Goal: Transaction & Acquisition: Purchase product/service

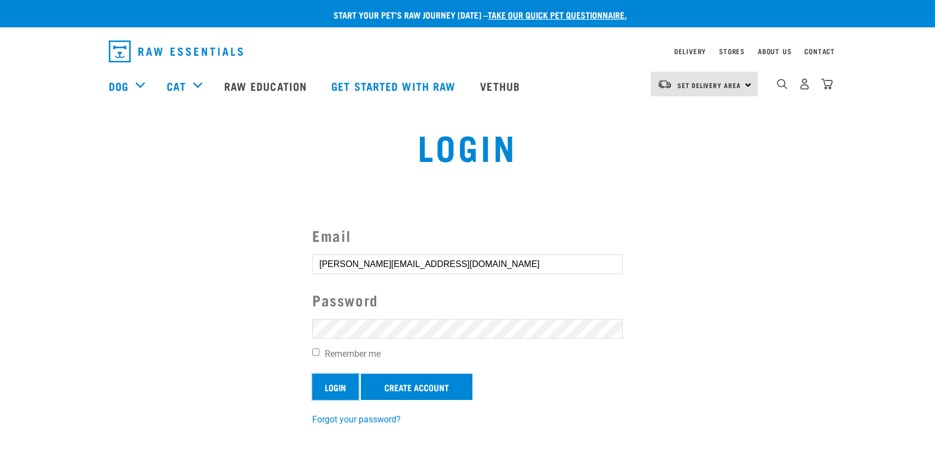
click at [337, 385] on input "Login" at bounding box center [335, 387] width 46 height 26
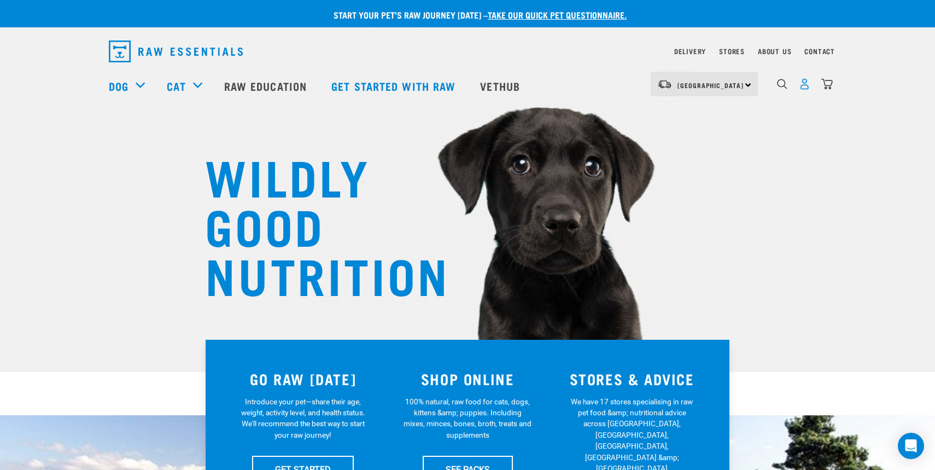
click at [807, 83] on img "dropdown navigation" at bounding box center [804, 83] width 11 height 11
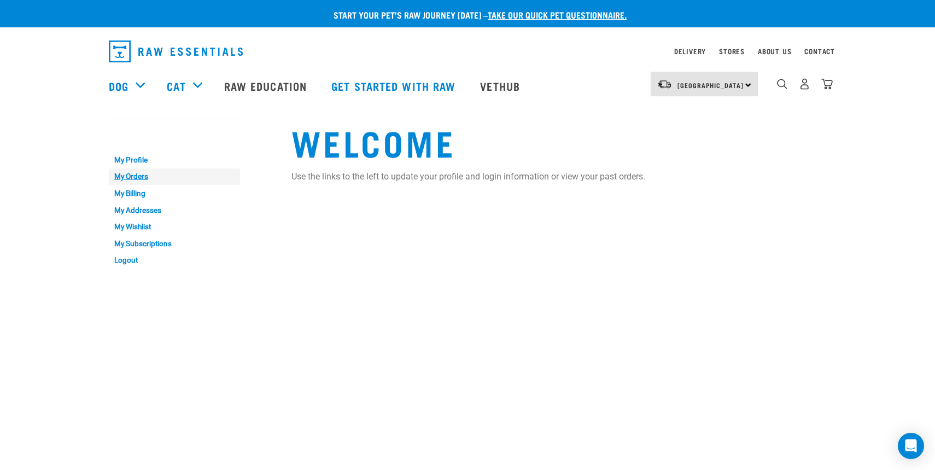
click at [124, 179] on link "My Orders" at bounding box center [174, 176] width 131 height 17
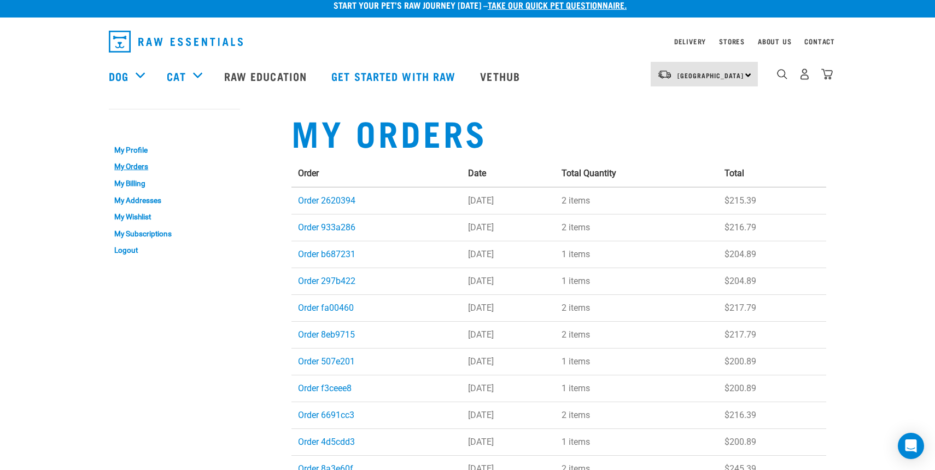
scroll to position [1, 0]
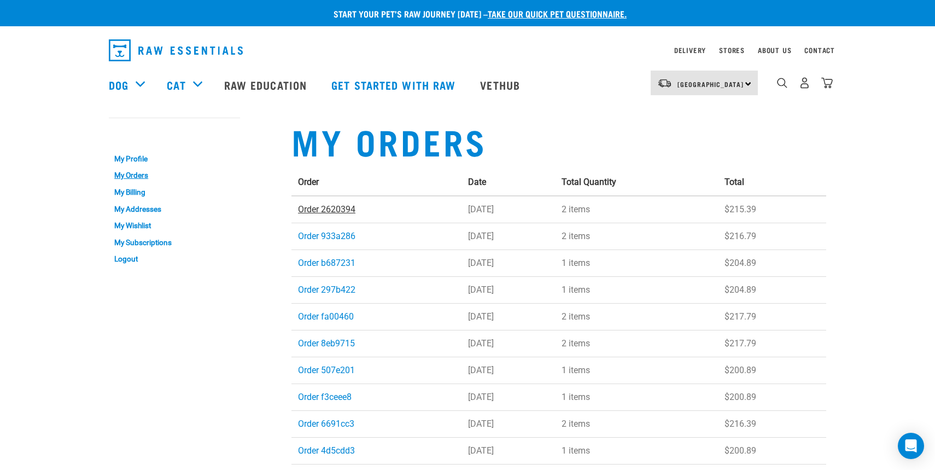
click at [338, 212] on link "Order 2620394" at bounding box center [326, 209] width 57 height 10
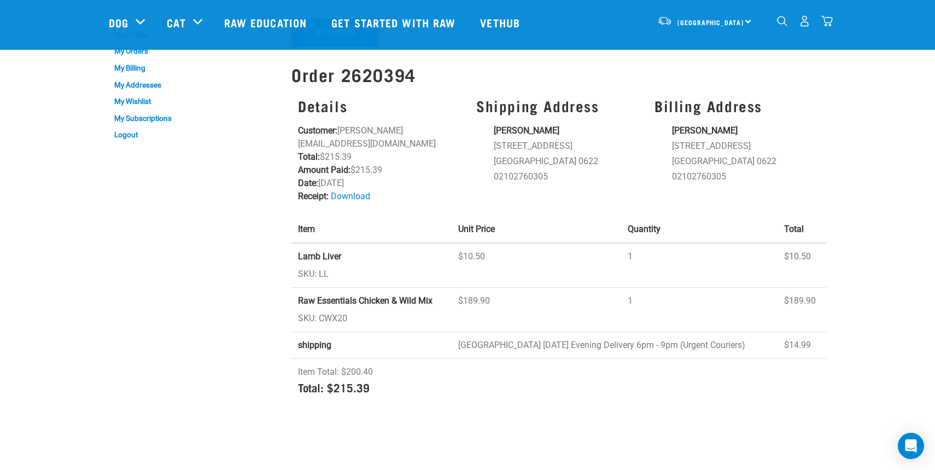
scroll to position [43, 0]
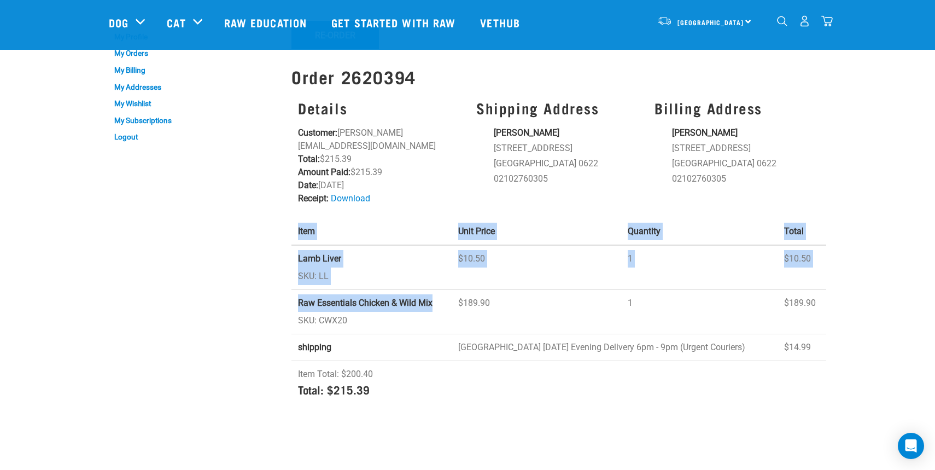
drag, startPoint x: 433, startPoint y: 289, endPoint x: 289, endPoint y: 284, distance: 143.9
click at [289, 284] on div "< BACK Re-Order Re-order Order 2620394 Details Customer: amanda@laboursupply.co…" at bounding box center [559, 200] width 548 height 432
click at [355, 298] on strong "Raw Essentials Chicken & Wild Mix" at bounding box center [365, 303] width 135 height 10
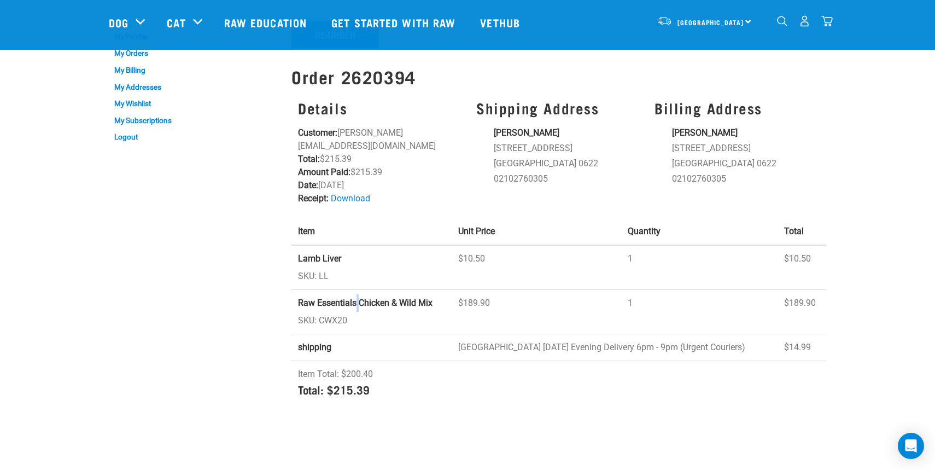
click at [355, 298] on strong "Raw Essentials Chicken & Wild Mix" at bounding box center [365, 303] width 135 height 10
click at [781, 25] on img "dropdown navigation" at bounding box center [782, 21] width 10 height 10
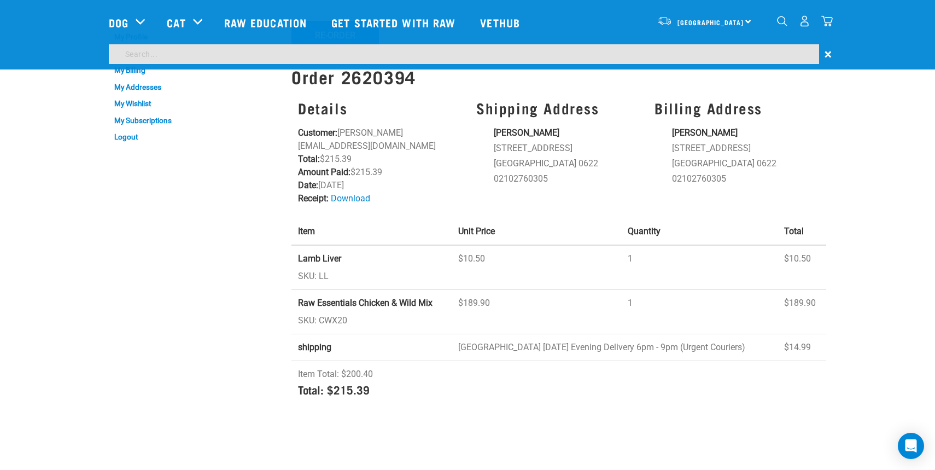
click at [725, 53] on input "search" at bounding box center [464, 54] width 710 height 20
paste input "Raw Essentials Chicken & Wild Mix"
type input "Raw Essentials Chicken & Wild Mix"
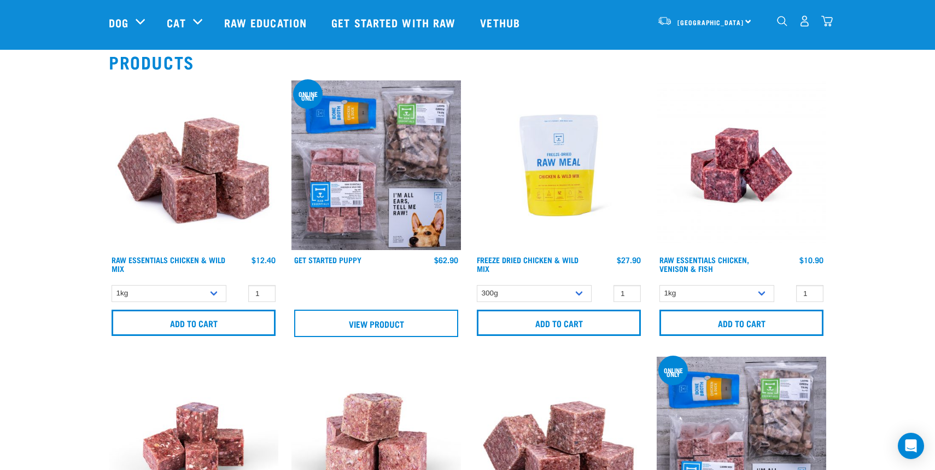
scroll to position [96, 0]
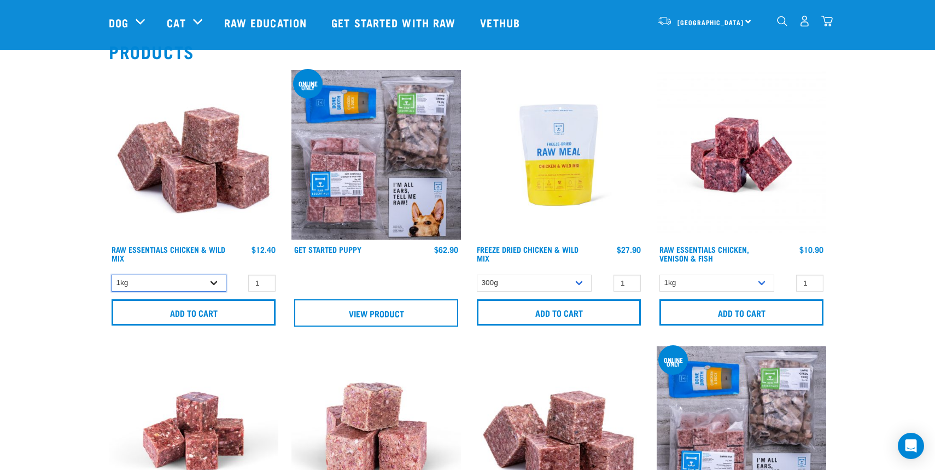
click at [166, 282] on select "1kg 3kg Bulk (10kg) Bulk (20kg)" at bounding box center [169, 283] width 115 height 17
select select "731"
click at [112, 275] on select "1kg 3kg Bulk (10kg) Bulk (20kg)" at bounding box center [169, 283] width 115 height 17
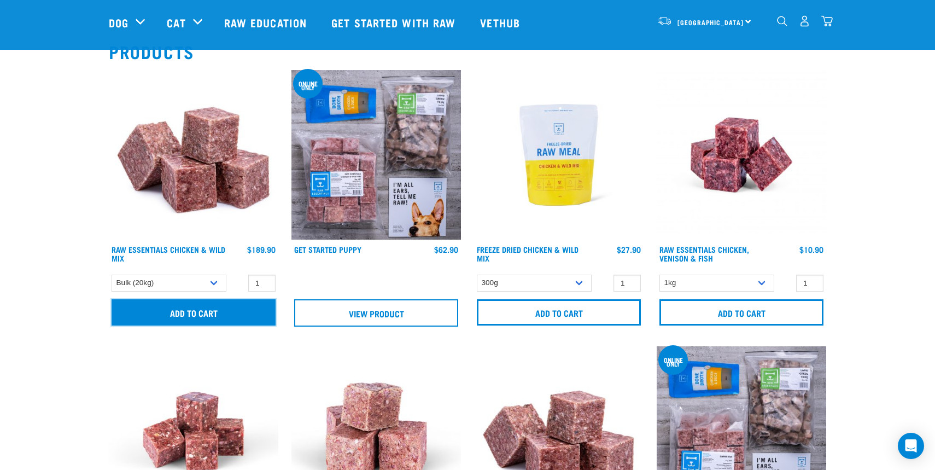
click at [156, 317] on input "Add to cart" at bounding box center [194, 312] width 164 height 26
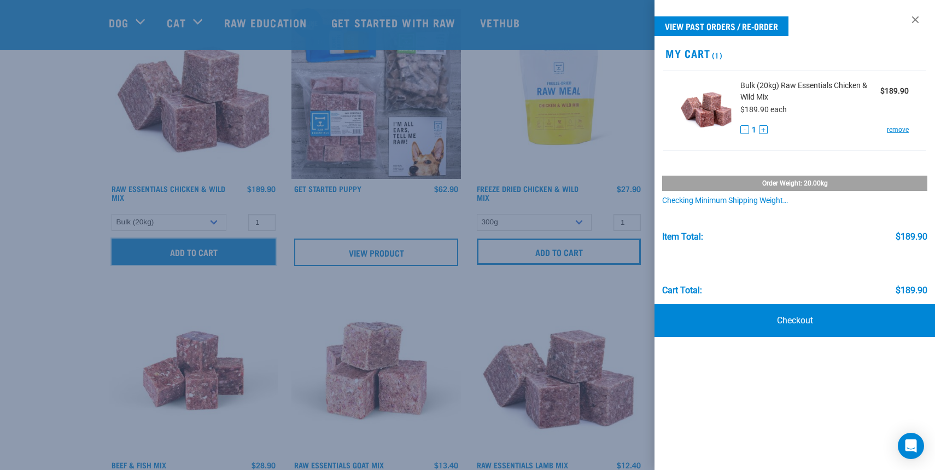
scroll to position [156, 0]
click at [913, 21] on link at bounding box center [916, 20] width 18 height 18
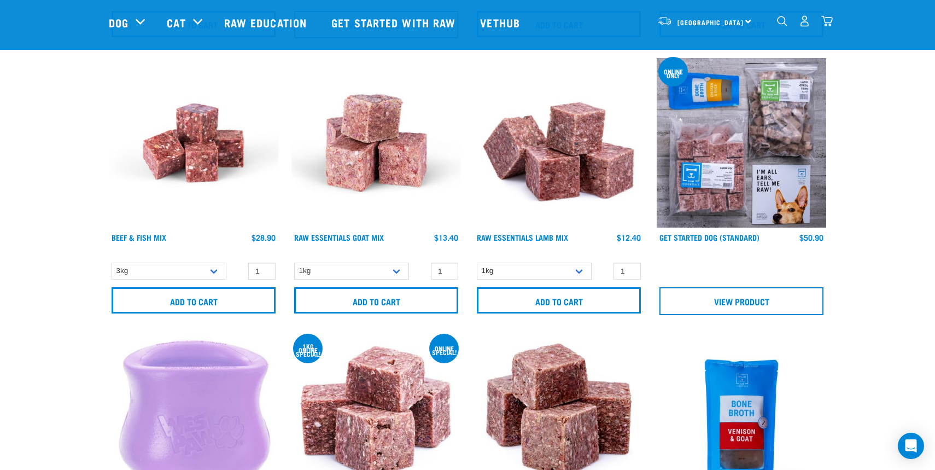
scroll to position [386, 0]
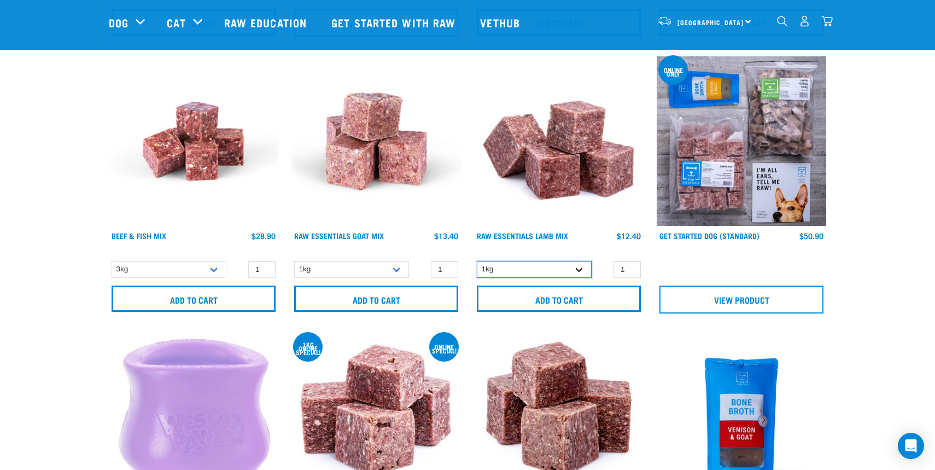
click at [521, 267] on select "1kg 3kg Bulk (10kg) Bulk (20kg)" at bounding box center [534, 269] width 115 height 17
select select "758"
click at [477, 261] on select "1kg 3kg Bulk (10kg) Bulk (20kg)" at bounding box center [534, 269] width 115 height 17
click at [372, 270] on select "1kg 3kg" at bounding box center [351, 269] width 115 height 17
click at [145, 270] on select "3kg Bulk (10kg)" at bounding box center [169, 269] width 115 height 17
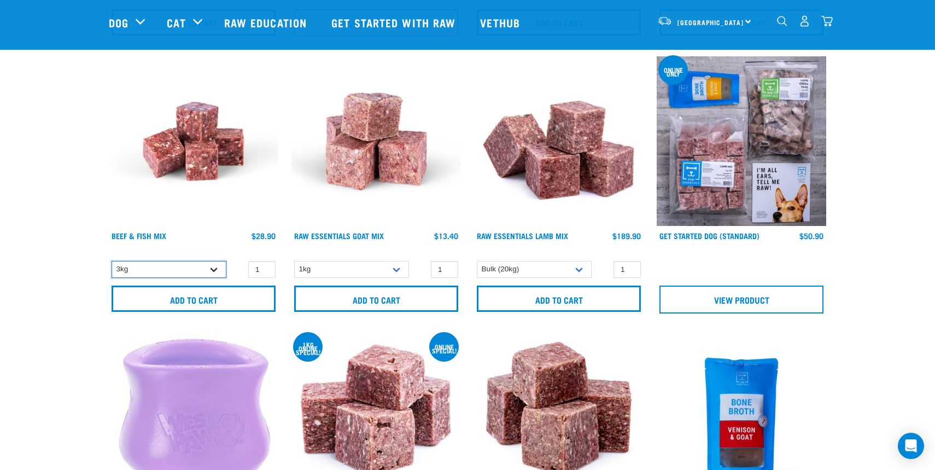
click at [146, 273] on select "3kg Bulk (10kg)" at bounding box center [169, 269] width 115 height 17
select select "435759"
click at [112, 261] on select "3kg Bulk (10kg)" at bounding box center [169, 269] width 115 height 17
drag, startPoint x: 197, startPoint y: 141, endPoint x: 474, endPoint y: 13, distance: 305.4
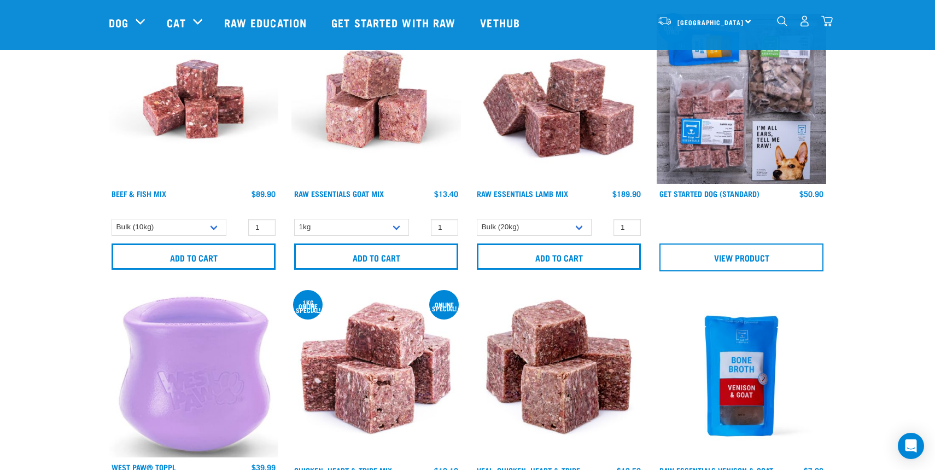
scroll to position [434, 0]
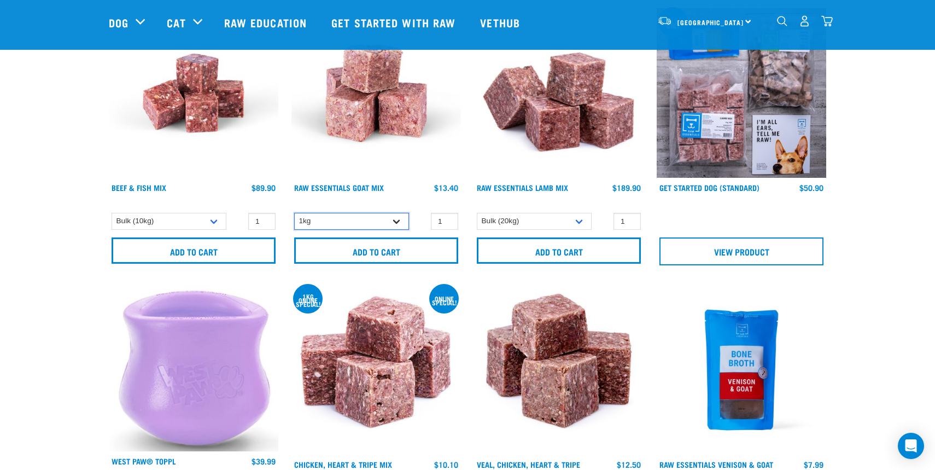
click at [357, 218] on select "1kg 3kg" at bounding box center [351, 221] width 115 height 17
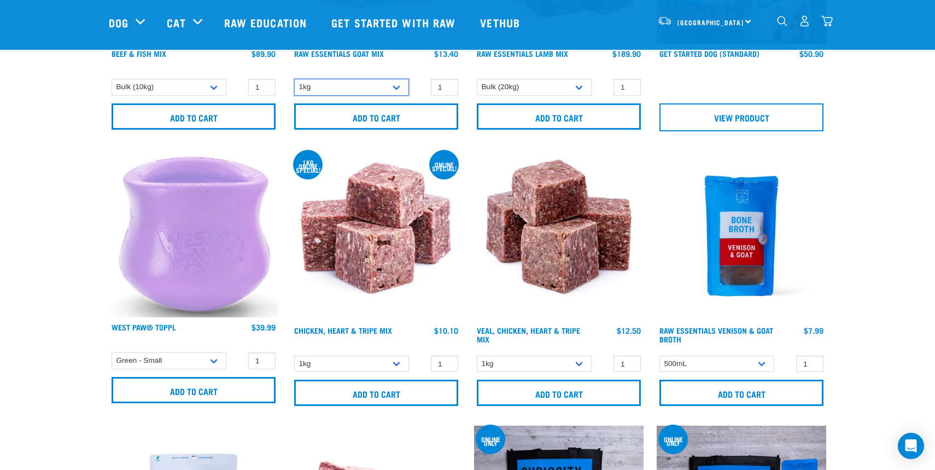
scroll to position [574, 0]
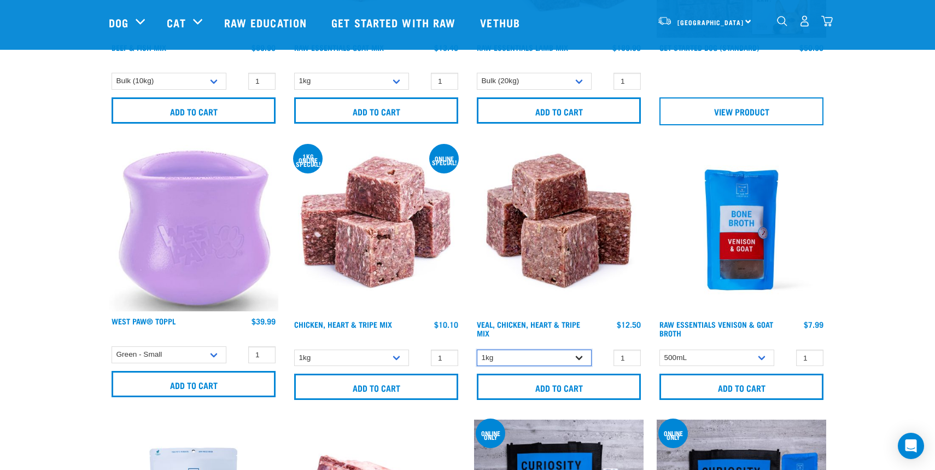
click at [521, 358] on select "1kg 3kg" at bounding box center [534, 357] width 115 height 17
click at [477, 349] on select "1kg 3kg" at bounding box center [534, 357] width 115 height 17
click at [358, 355] on select "1kg 3kg" at bounding box center [351, 357] width 115 height 17
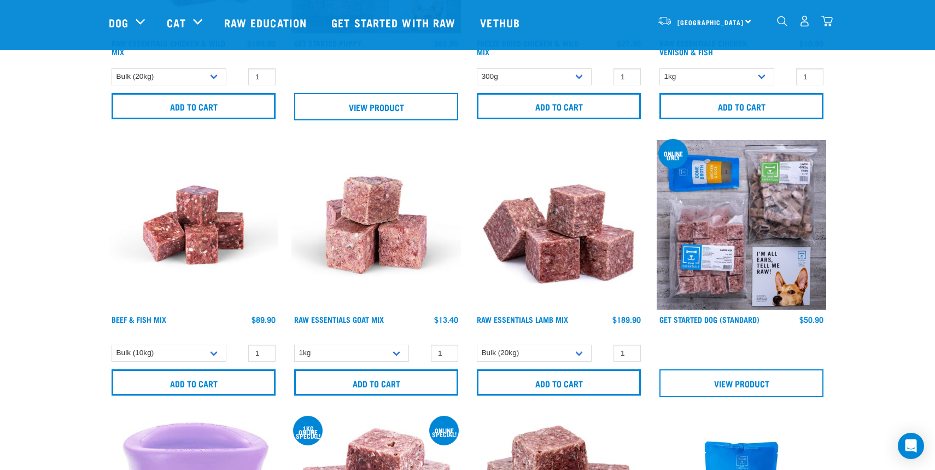
scroll to position [290, 0]
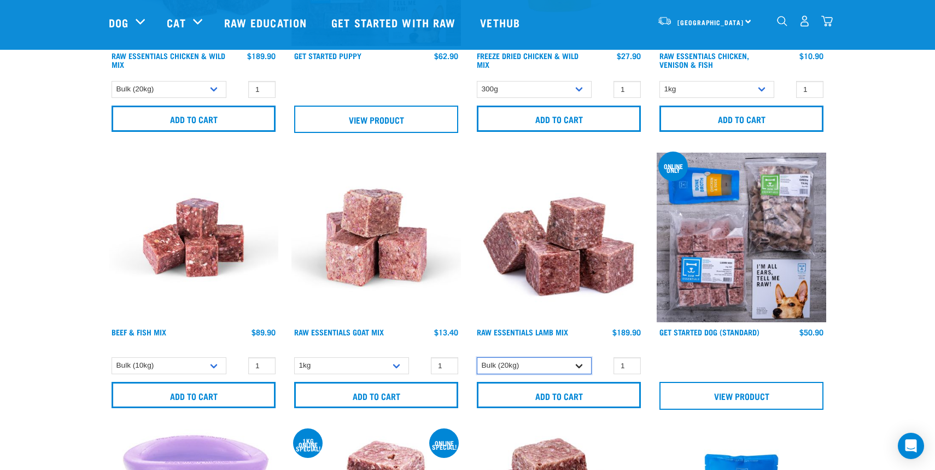
click at [529, 371] on select "1kg 3kg Bulk (10kg) Bulk (20kg)" at bounding box center [534, 365] width 115 height 17
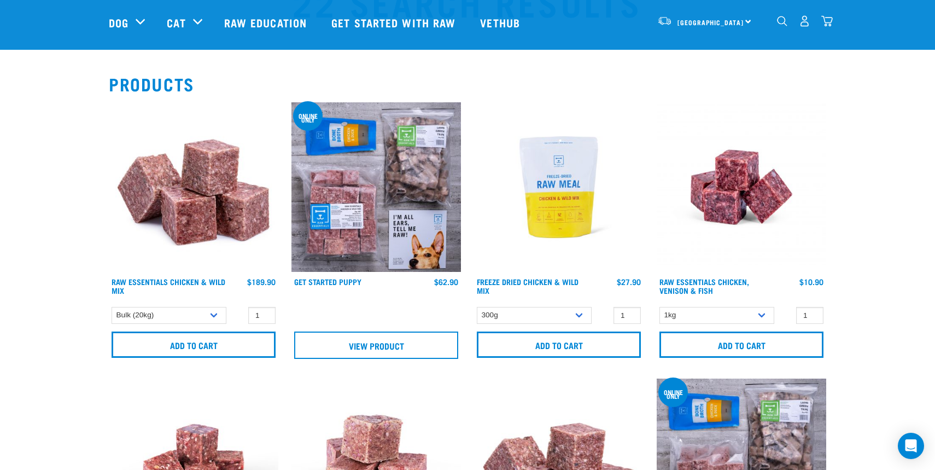
scroll to position [68, 0]
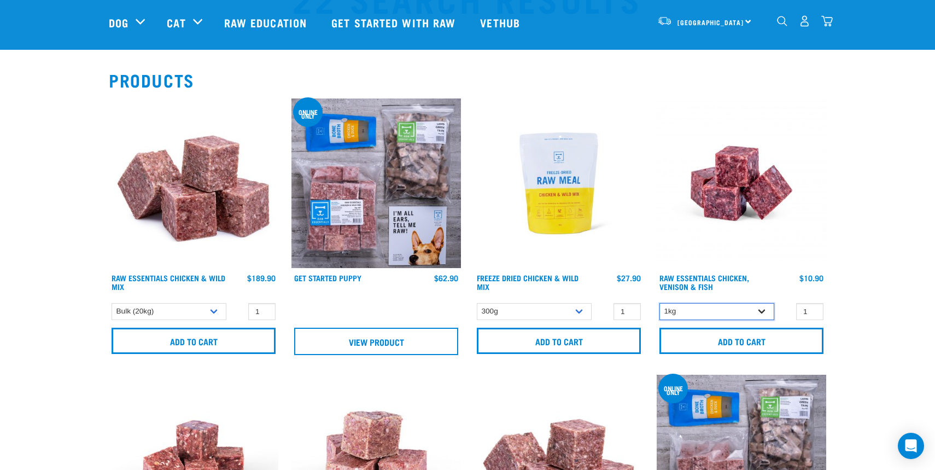
click at [730, 313] on select "1kg 3kg" at bounding box center [717, 311] width 115 height 17
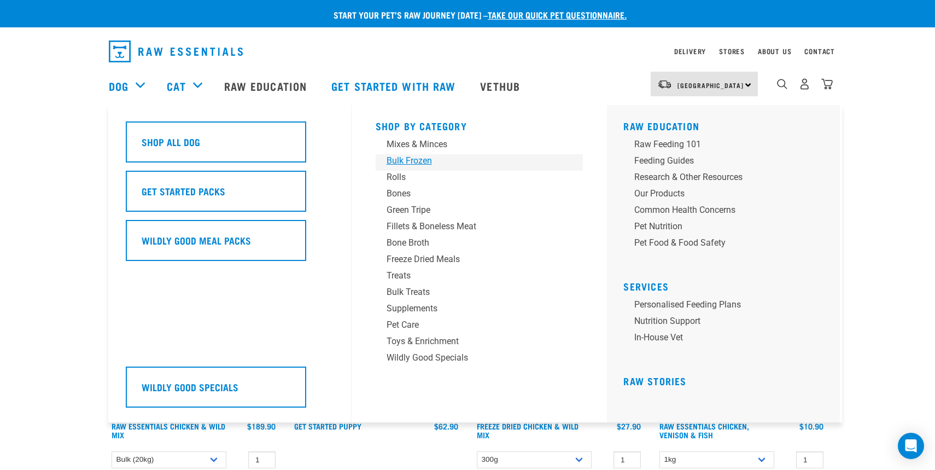
click at [421, 165] on div "Bulk Frozen" at bounding box center [472, 160] width 171 height 13
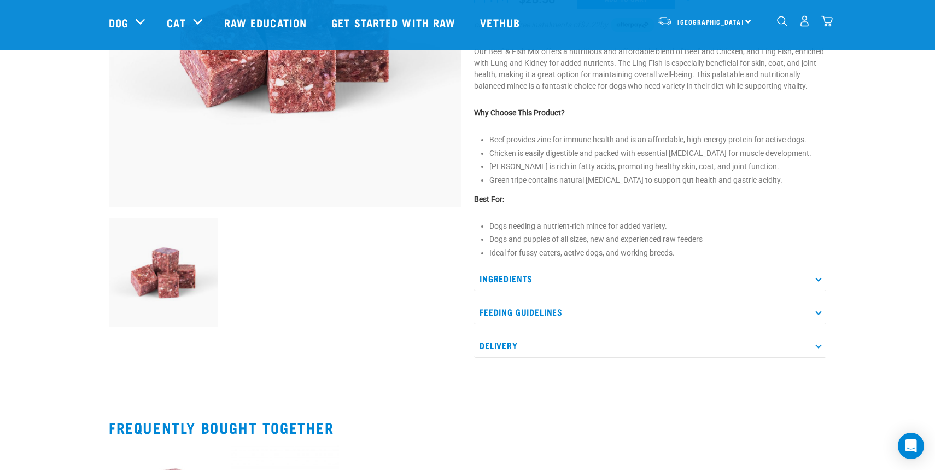
scroll to position [228, 0]
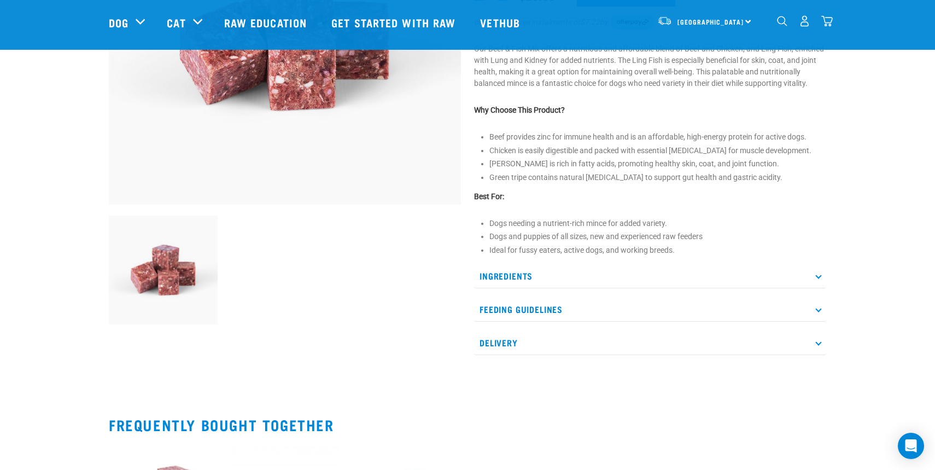
click at [518, 286] on p "Ingredients" at bounding box center [650, 276] width 352 height 25
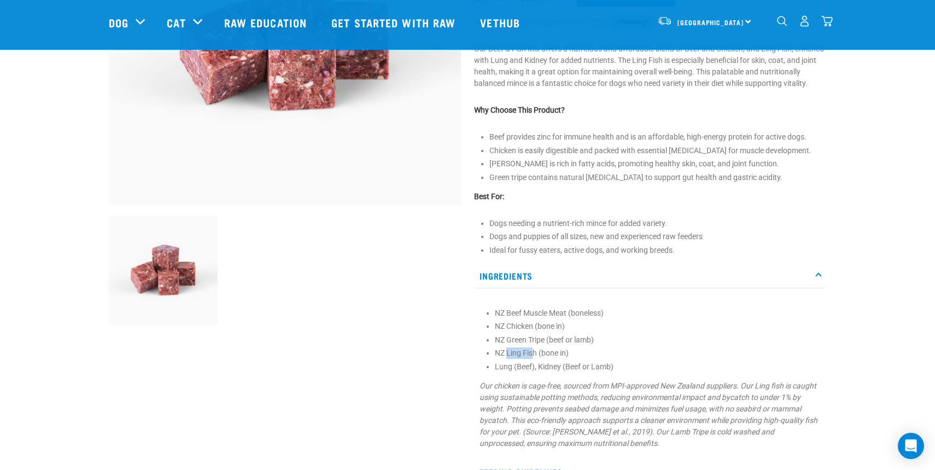
drag, startPoint x: 533, startPoint y: 363, endPoint x: 507, endPoint y: 361, distance: 25.8
click at [507, 359] on li "NZ Ling Fish (bone in)" at bounding box center [658, 352] width 326 height 11
drag, startPoint x: 537, startPoint y: 364, endPoint x: 506, endPoint y: 366, distance: 30.7
click at [506, 359] on li "NZ Ling Fish (bone in)" at bounding box center [658, 352] width 326 height 11
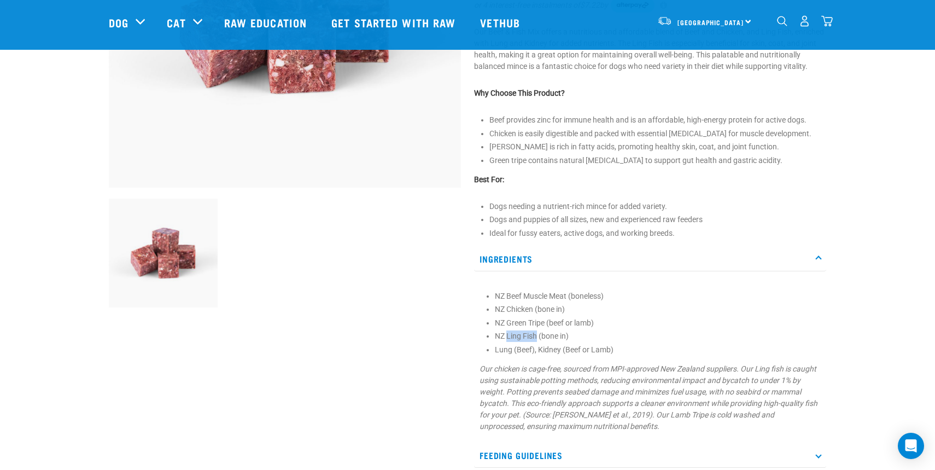
scroll to position [246, 0]
click at [848, 256] on div "Start your pet’s raw journey today – take our quick pet questionnaire. Delivery…" at bounding box center [467, 272] width 935 height 1037
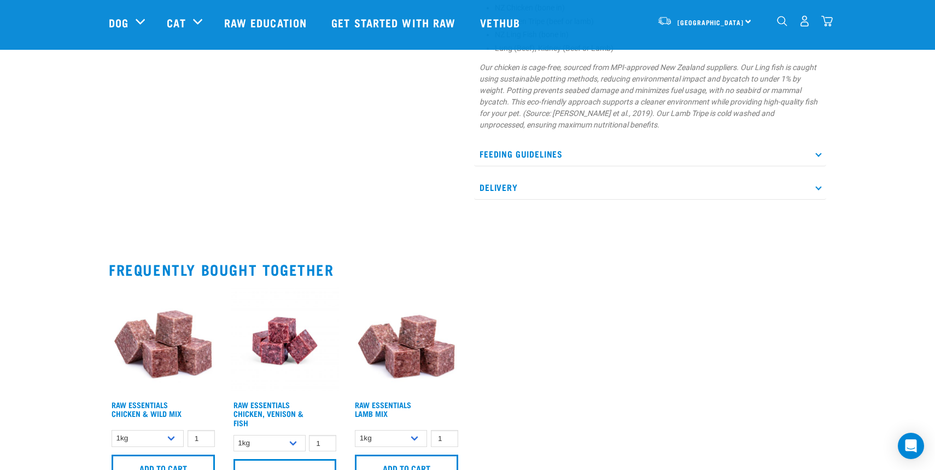
scroll to position [0, 0]
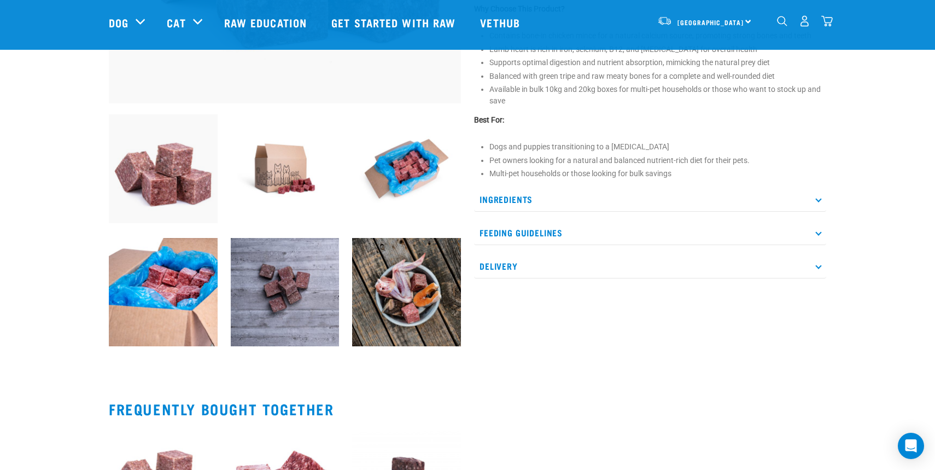
scroll to position [330, 0]
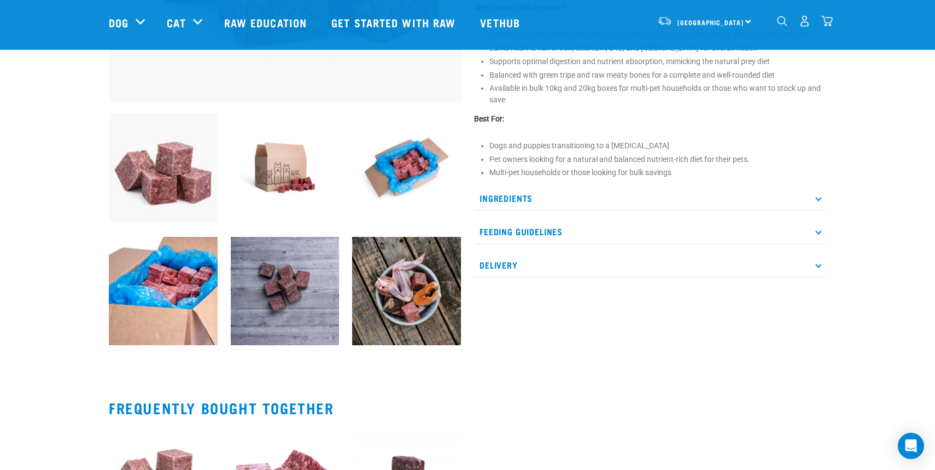
click at [537, 199] on p "Ingredients" at bounding box center [650, 198] width 352 height 25
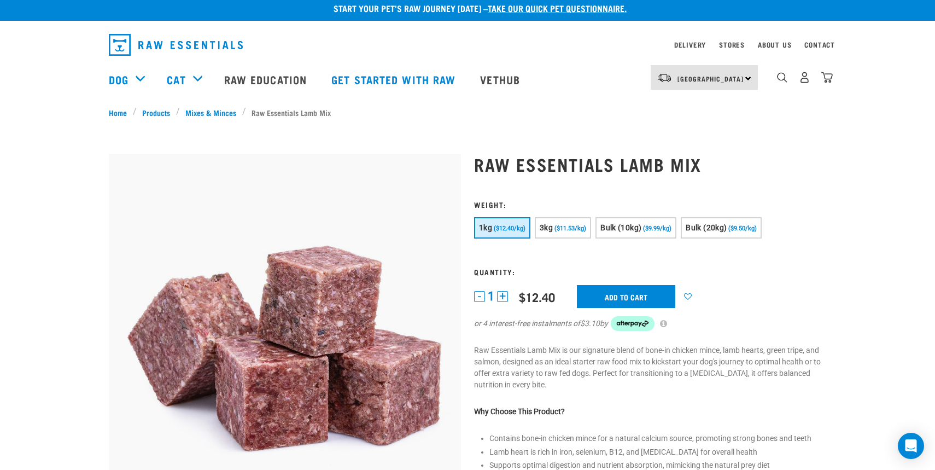
scroll to position [9, 0]
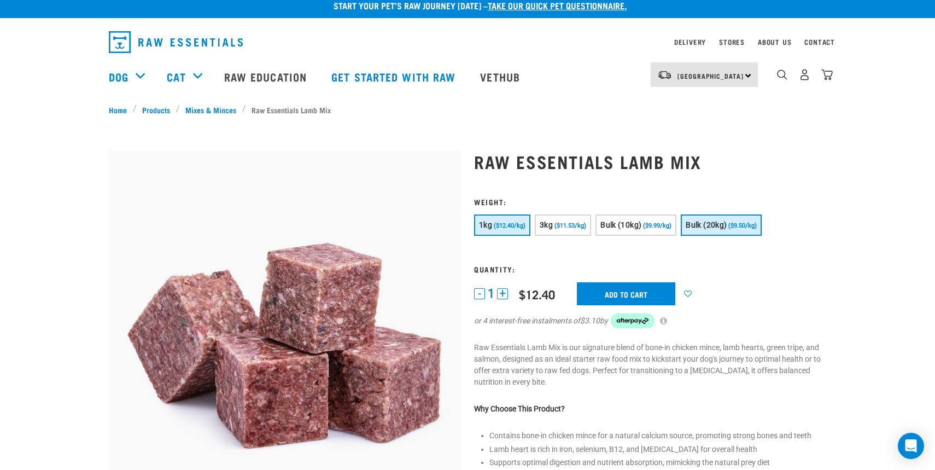
click at [717, 228] on span "Bulk (20kg)" at bounding box center [706, 224] width 41 height 9
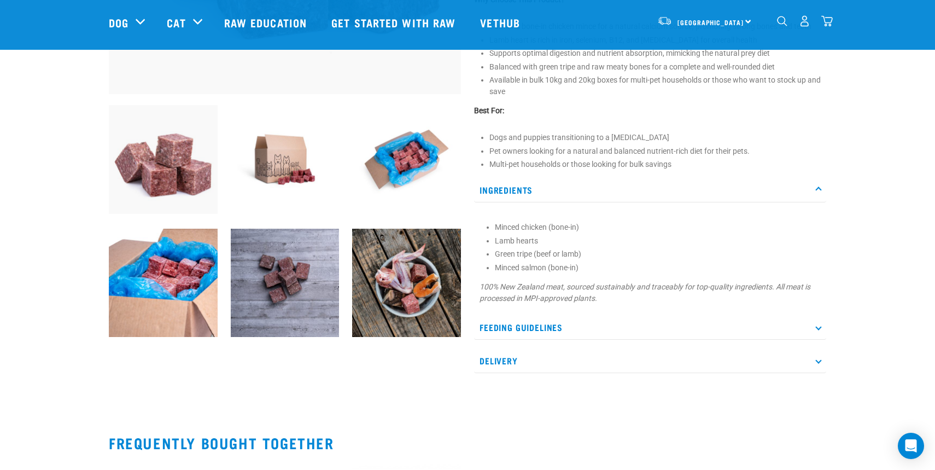
scroll to position [345, 0]
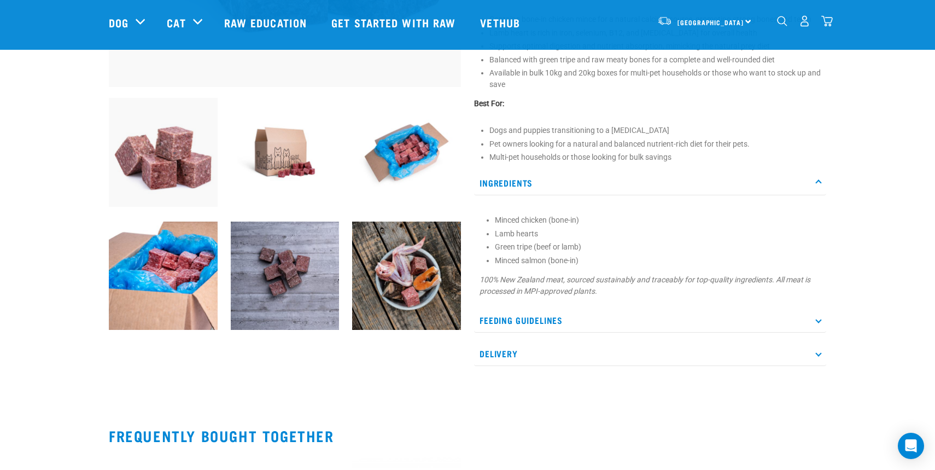
click at [414, 273] on img at bounding box center [406, 275] width 109 height 109
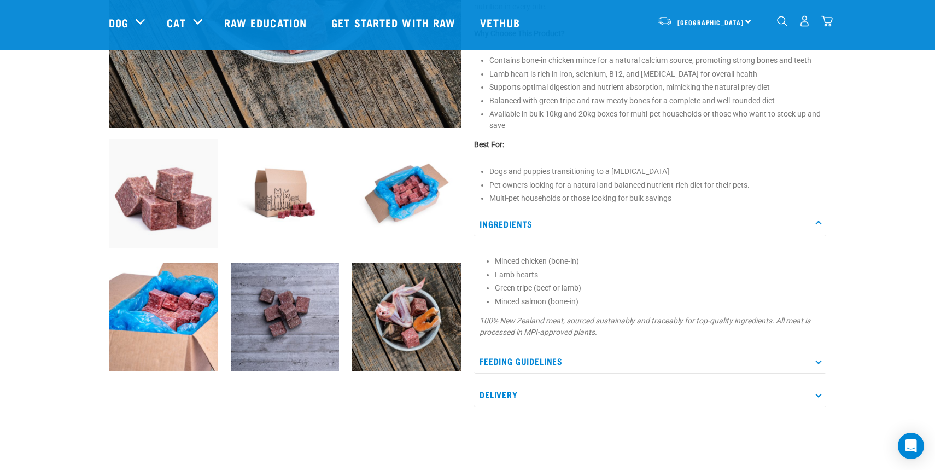
scroll to position [0, 0]
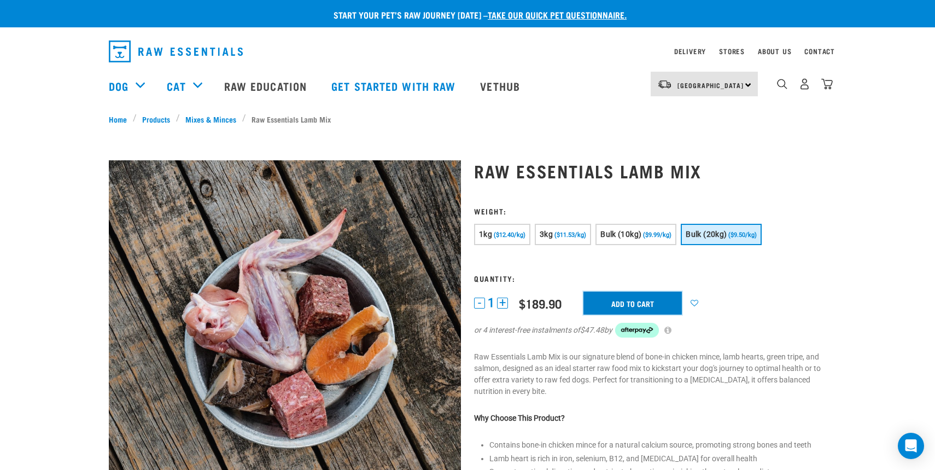
click at [648, 301] on input "Add to cart" at bounding box center [633, 303] width 98 height 23
click at [827, 84] on img "dropdown navigation" at bounding box center [826, 83] width 11 height 11
click at [828, 90] on img "dropdown navigation" at bounding box center [826, 83] width 11 height 11
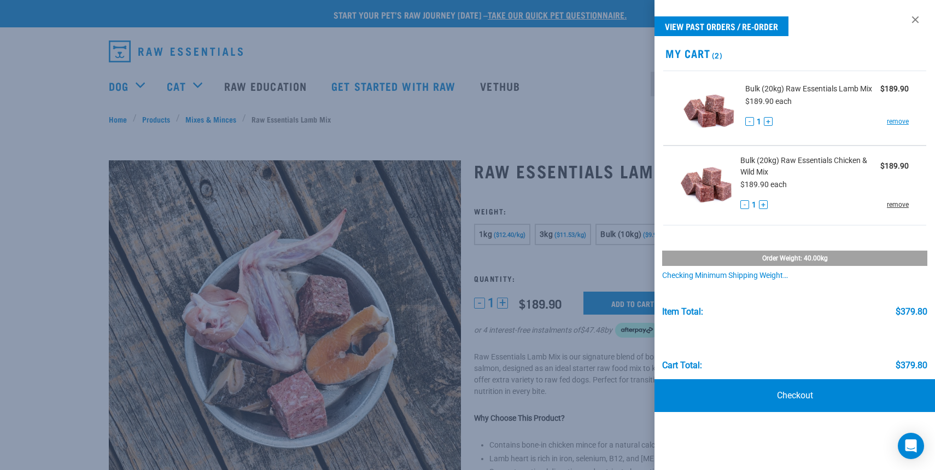
click at [903, 203] on link "remove" at bounding box center [898, 205] width 22 height 10
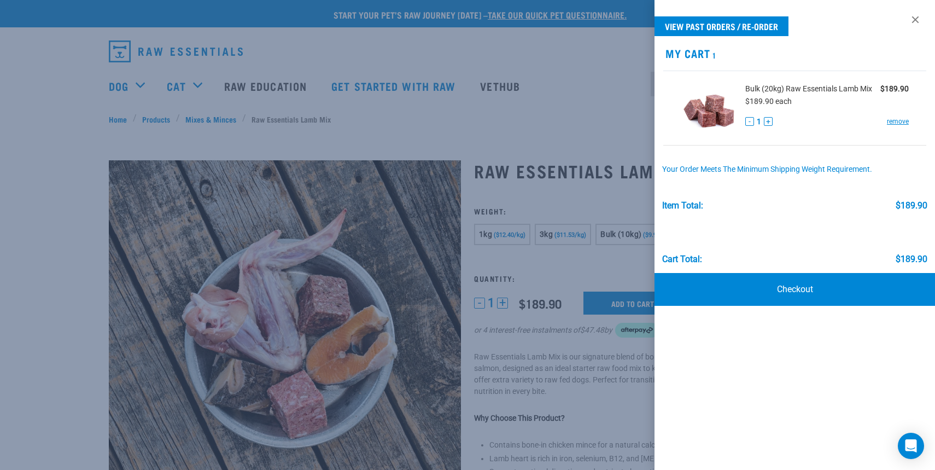
click at [793, 317] on p at bounding box center [795, 312] width 281 height 13
click at [797, 292] on link "Checkout" at bounding box center [795, 289] width 281 height 33
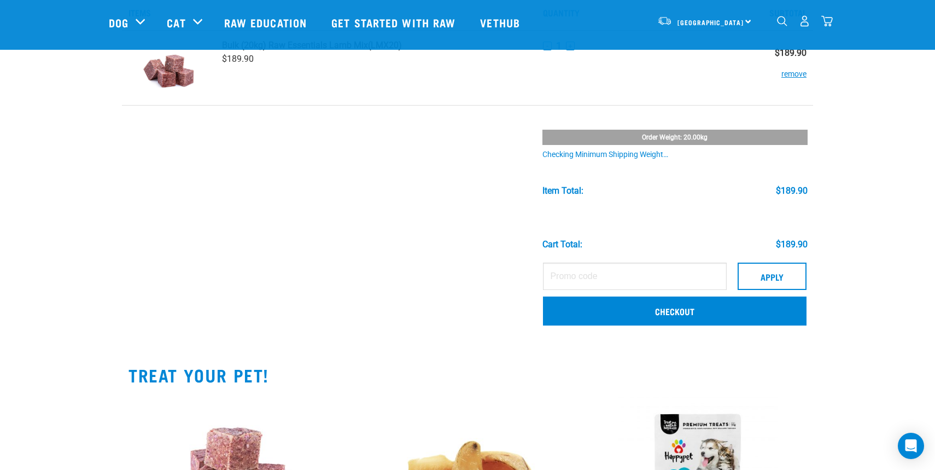
scroll to position [65, 0]
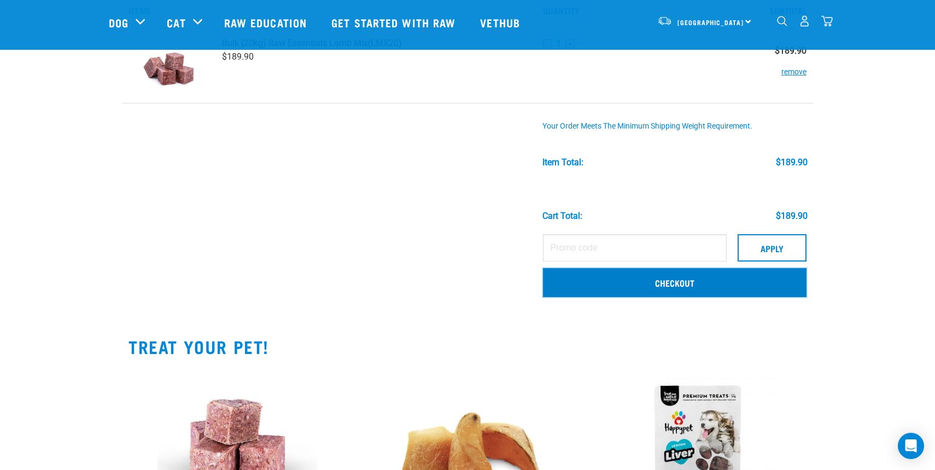
click at [738, 288] on link "Checkout" at bounding box center [675, 282] width 264 height 28
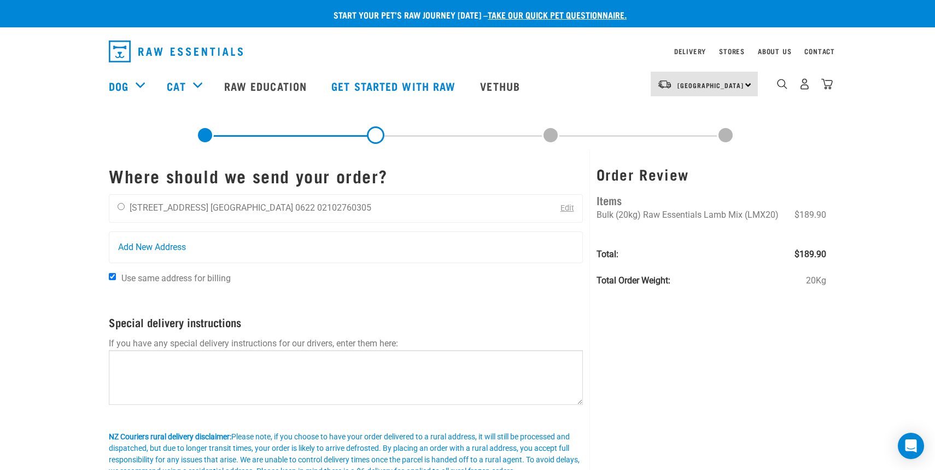
click at [336, 199] on div "Amanda Vitasovich 24A Hauraki Road Auckland 0622 02102760305 Edit" at bounding box center [346, 208] width 474 height 28
click at [315, 208] on div "Amanda Vitasovich 24A Hauraki Road Auckland 0622 02102760305" at bounding box center [244, 208] width 270 height 27
click at [245, 209] on li "Auckland 0622" at bounding box center [263, 207] width 104 height 10
click at [119, 205] on input "radio" at bounding box center [121, 206] width 7 height 7
radio input "true"
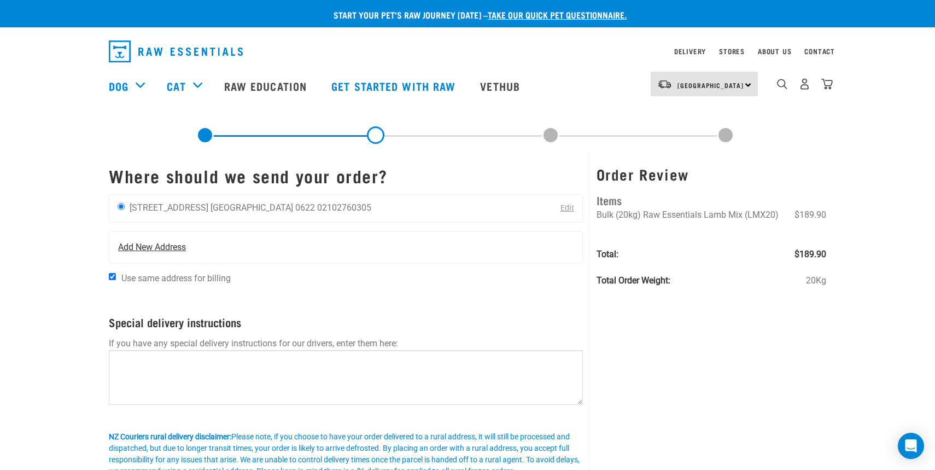
scroll to position [112, 0]
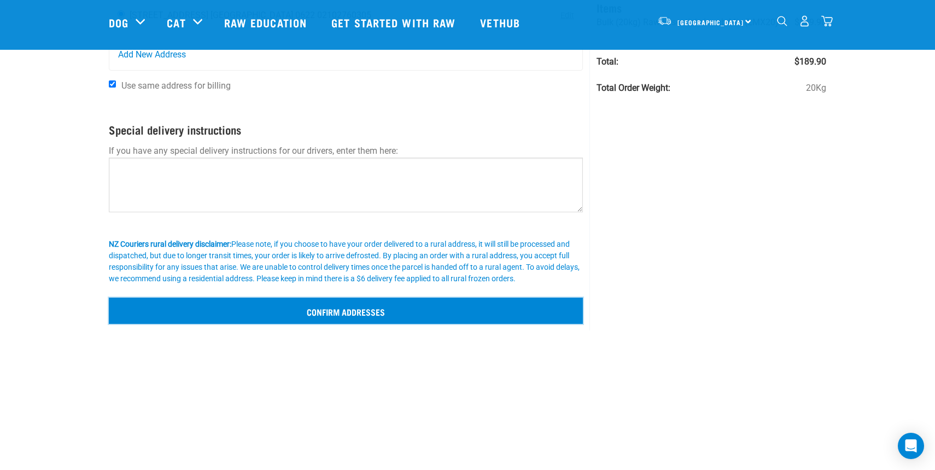
click at [417, 314] on input "Confirm addresses" at bounding box center [346, 311] width 474 height 26
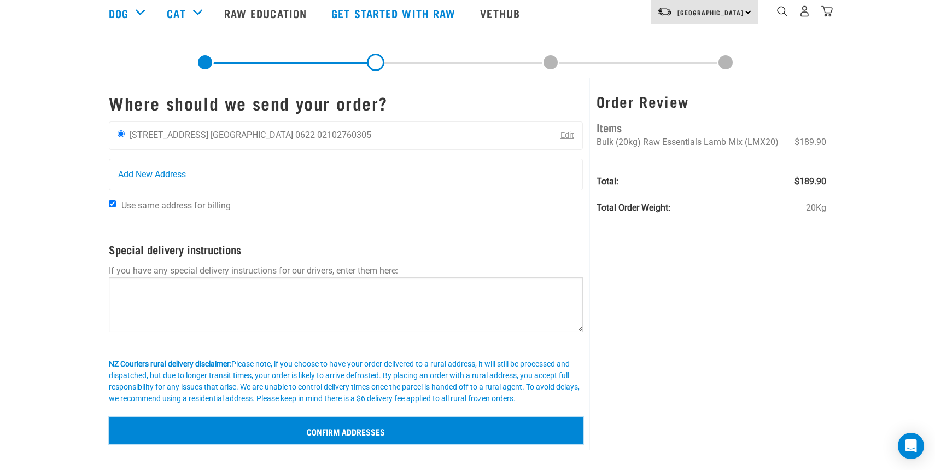
scroll to position [0, 0]
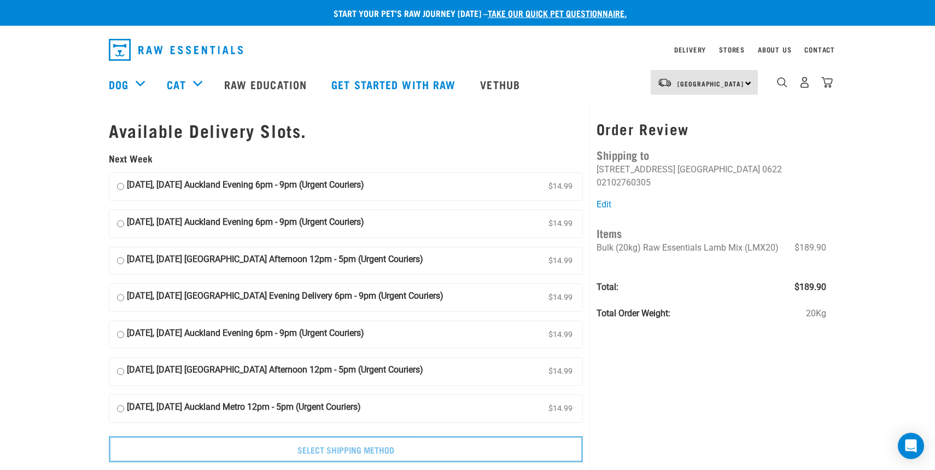
scroll to position [3, 0]
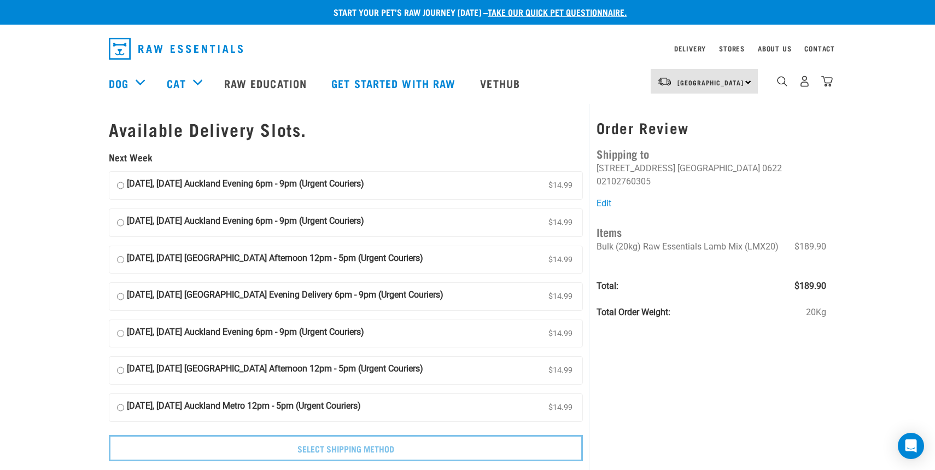
click at [277, 182] on strong "06 October, Monday Auckland Evening 6pm - 9pm (Urgent Couriers)" at bounding box center [245, 185] width 237 height 16
click at [124, 182] on input "06 October, Monday Auckland Evening 6pm - 9pm (Urgent Couriers) $14.99" at bounding box center [120, 185] width 7 height 16
radio input "true"
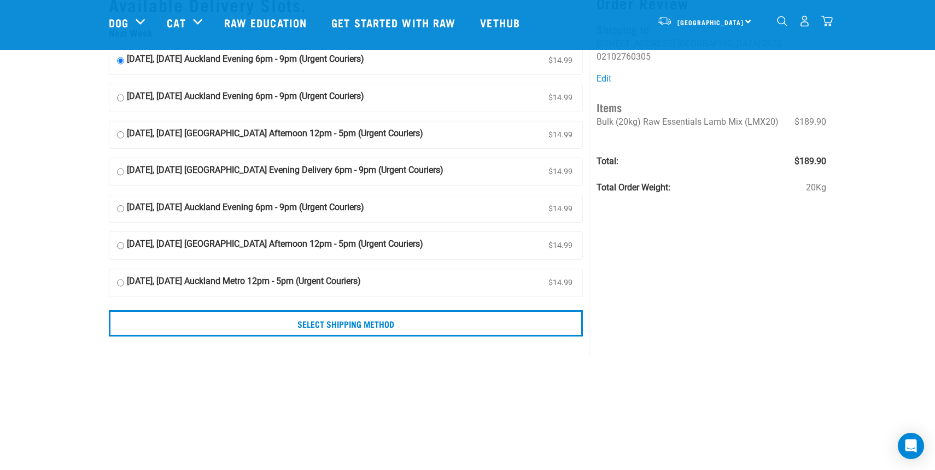
scroll to position [48, 0]
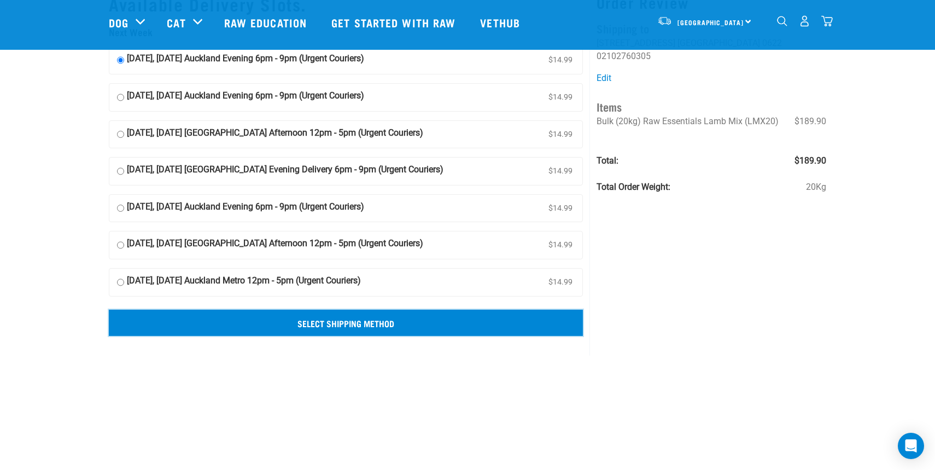
click at [320, 320] on input "Select Shipping Method" at bounding box center [346, 323] width 474 height 26
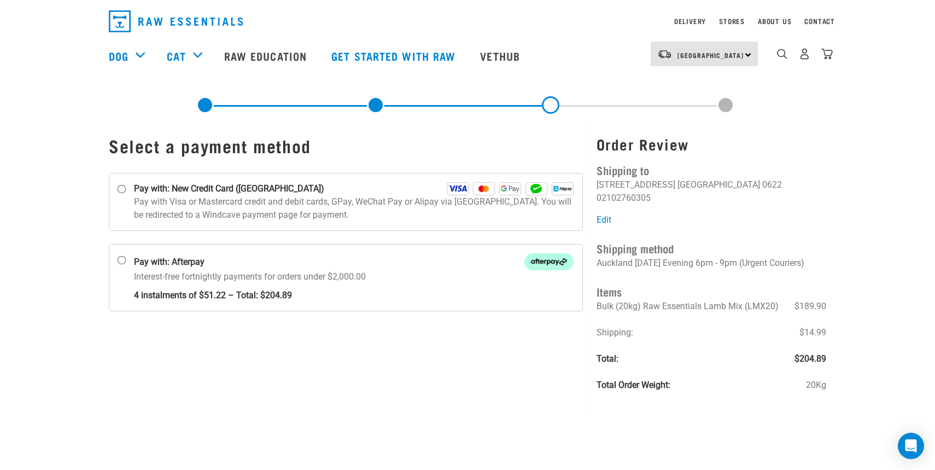
scroll to position [43, 0]
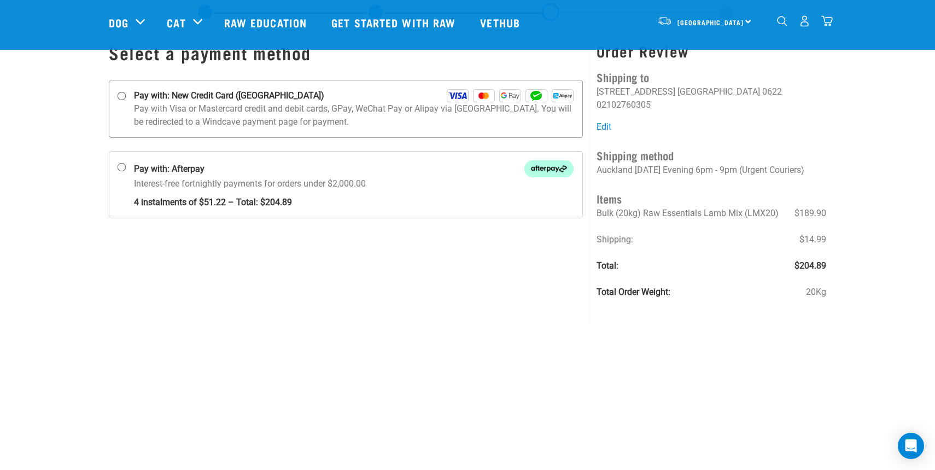
click at [137, 102] on p "Pay with Visa or Mastercard credit and debit cards, GPay, WeChat Pay or Alipay …" at bounding box center [354, 115] width 440 height 26
click at [121, 94] on input "Pay with: New Credit Card ([GEOGRAPHIC_DATA])" at bounding box center [122, 96] width 9 height 9
radio input "true"
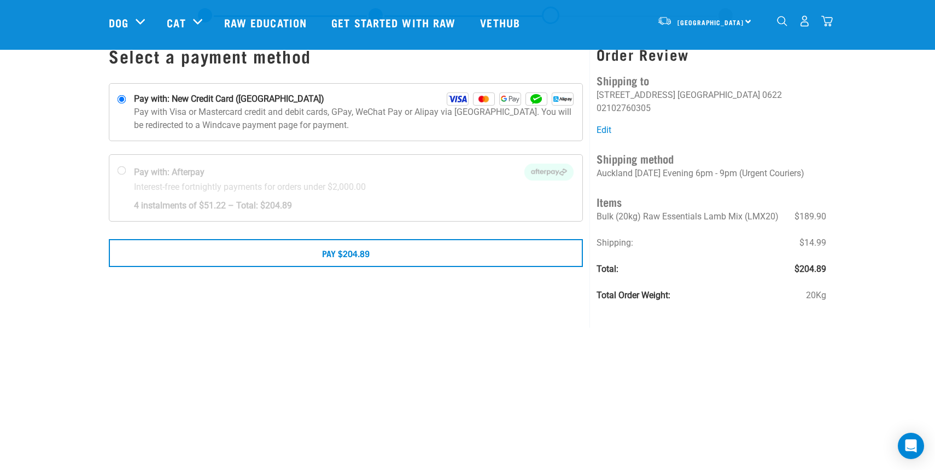
scroll to position [55, 0]
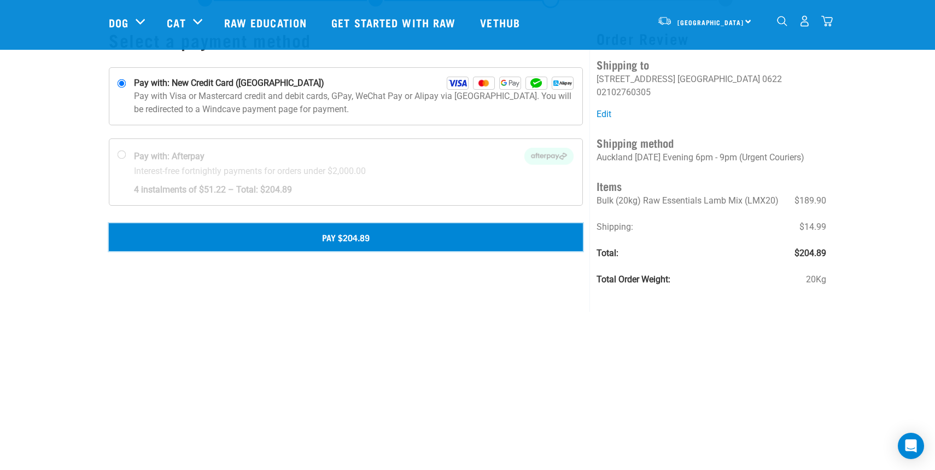
click at [492, 241] on button "Pay $204.89" at bounding box center [346, 236] width 474 height 27
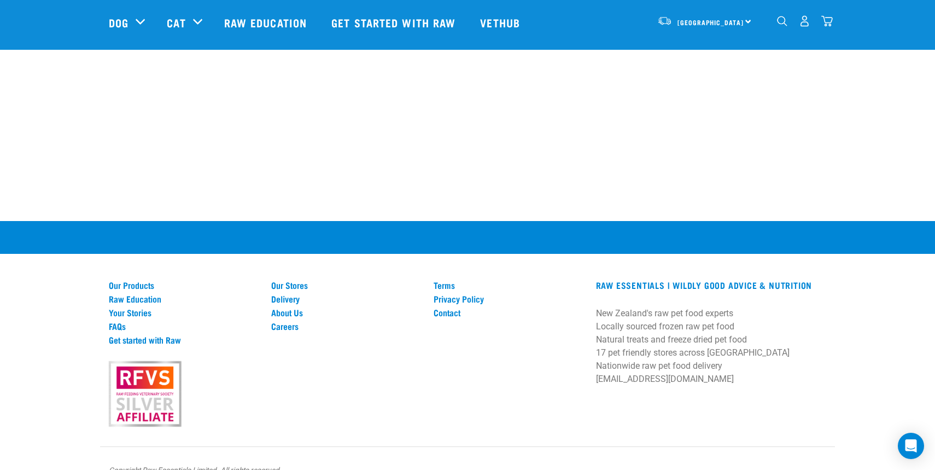
scroll to position [514, 0]
